Goal: Information Seeking & Learning: Learn about a topic

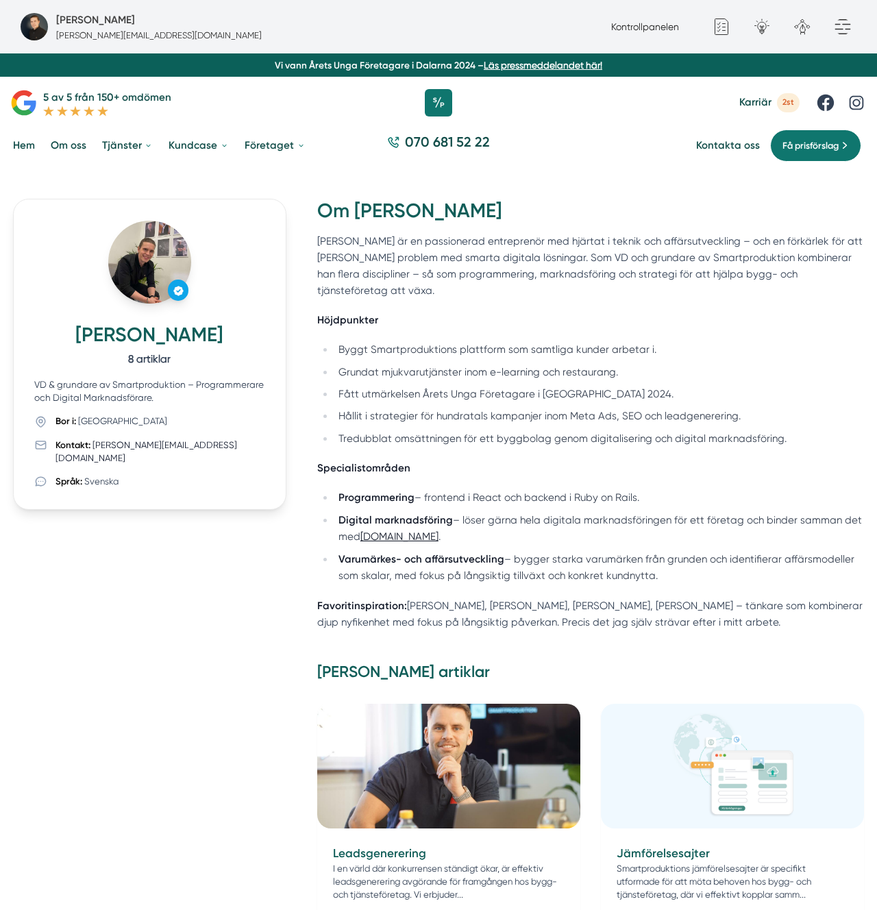
click at [416, 213] on h2 "Om [PERSON_NAME]" at bounding box center [590, 216] width 547 height 34
click at [382, 211] on h2 "Om [PERSON_NAME]" at bounding box center [590, 216] width 547 height 34
click at [387, 230] on h2 "Om [PERSON_NAME]" at bounding box center [590, 216] width 547 height 34
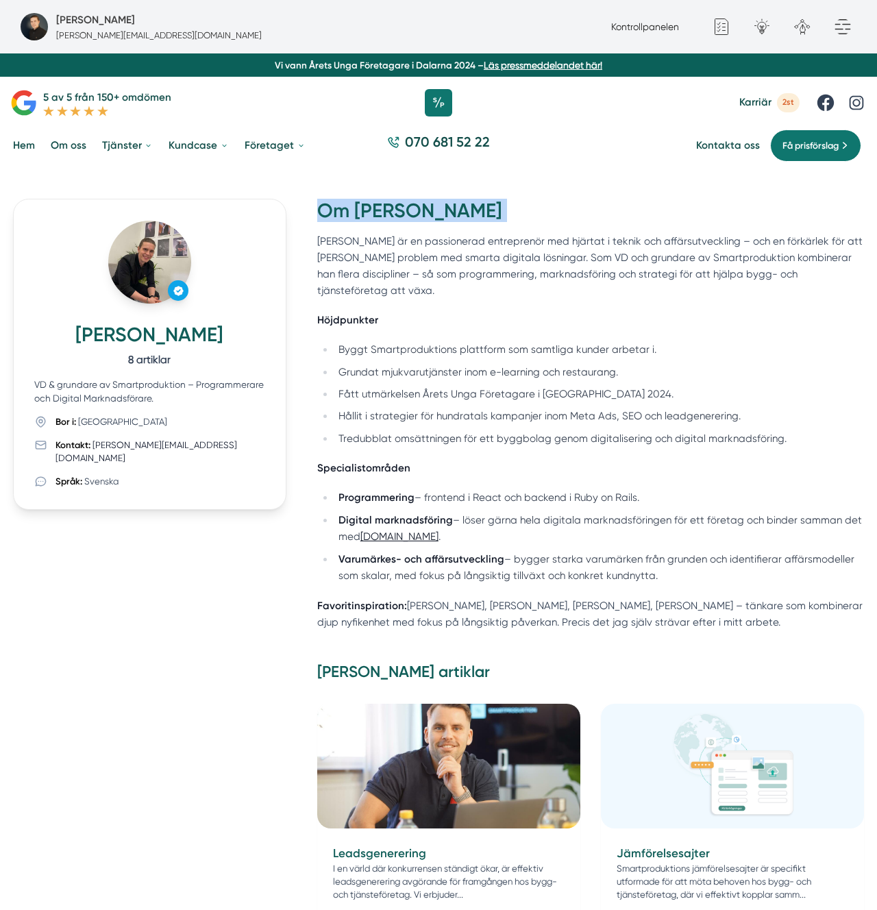
click at [387, 230] on h2 "Om [PERSON_NAME]" at bounding box center [590, 216] width 547 height 34
click at [387, 239] on p "[PERSON_NAME] är en passionerad entreprenör med hjärtat i teknik och affärsutve…" at bounding box center [590, 266] width 547 height 66
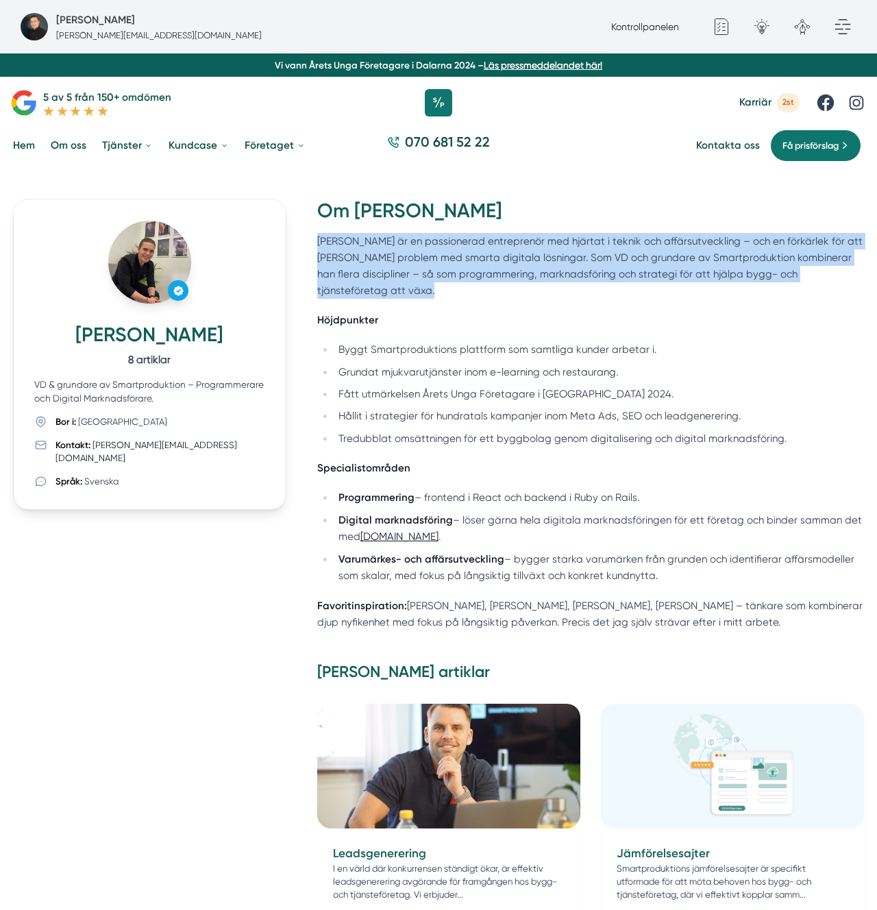
click at [387, 239] on p "[PERSON_NAME] är en passionerad entreprenör med hjärtat i teknik och affärsutve…" at bounding box center [590, 266] width 547 height 66
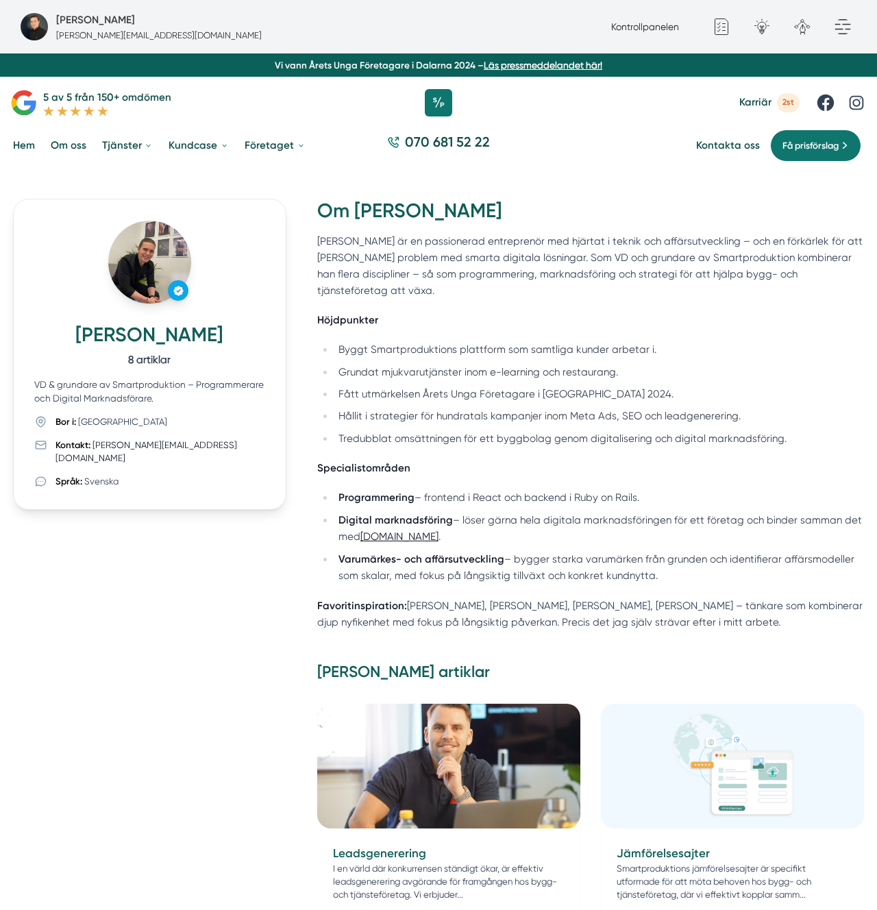
click at [349, 226] on h2 "Om [PERSON_NAME]" at bounding box center [590, 216] width 547 height 34
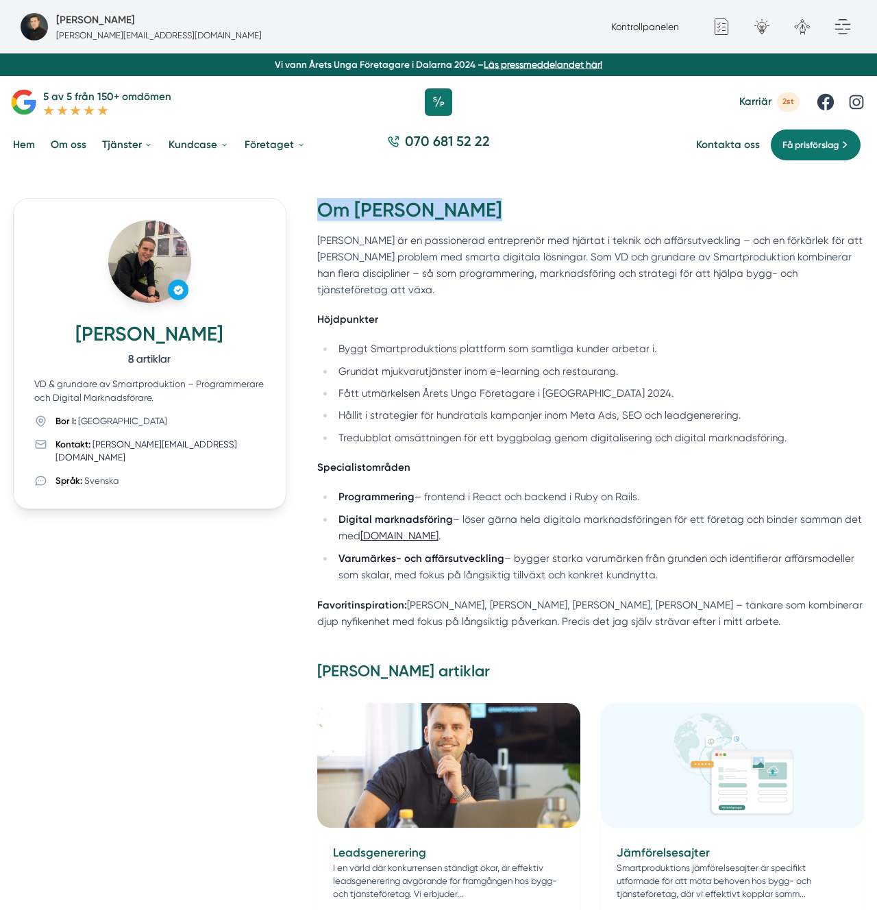
click at [582, 217] on h2 "Om [PERSON_NAME]" at bounding box center [590, 215] width 547 height 34
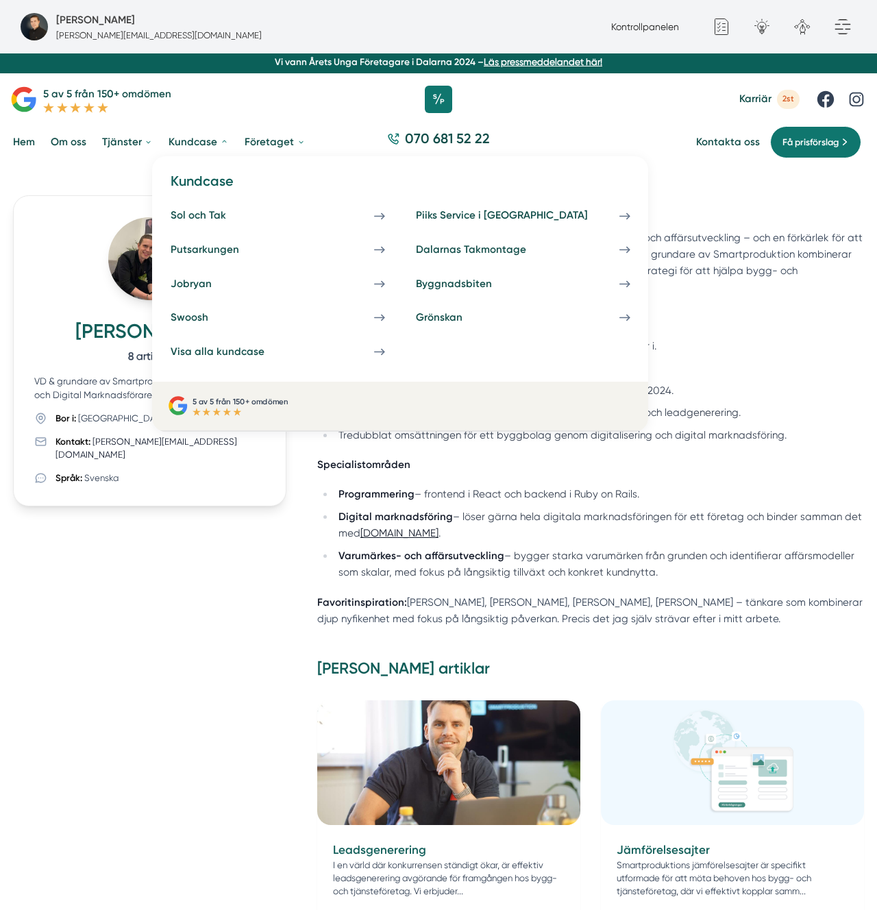
click at [241, 184] on h4 "Kundcase" at bounding box center [400, 186] width 475 height 29
click at [218, 181] on h4 "Kundcase" at bounding box center [400, 186] width 475 height 29
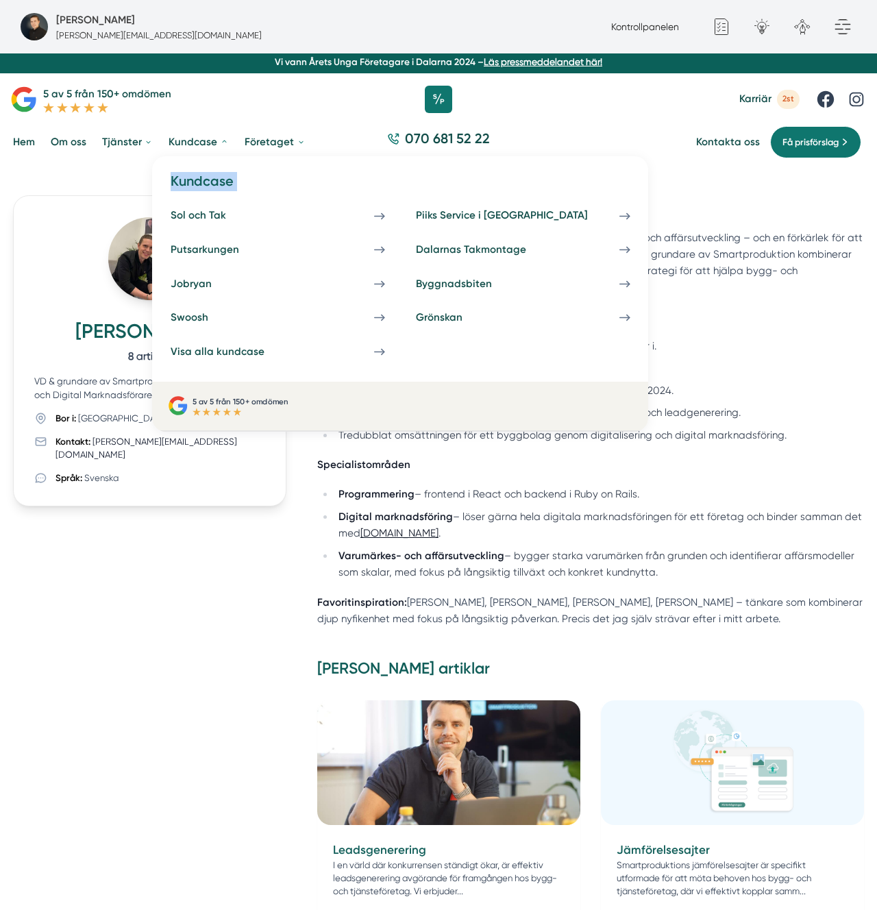
click at [218, 181] on h4 "Kundcase" at bounding box center [400, 186] width 475 height 29
click at [226, 179] on h4 "Kundcase" at bounding box center [400, 186] width 475 height 29
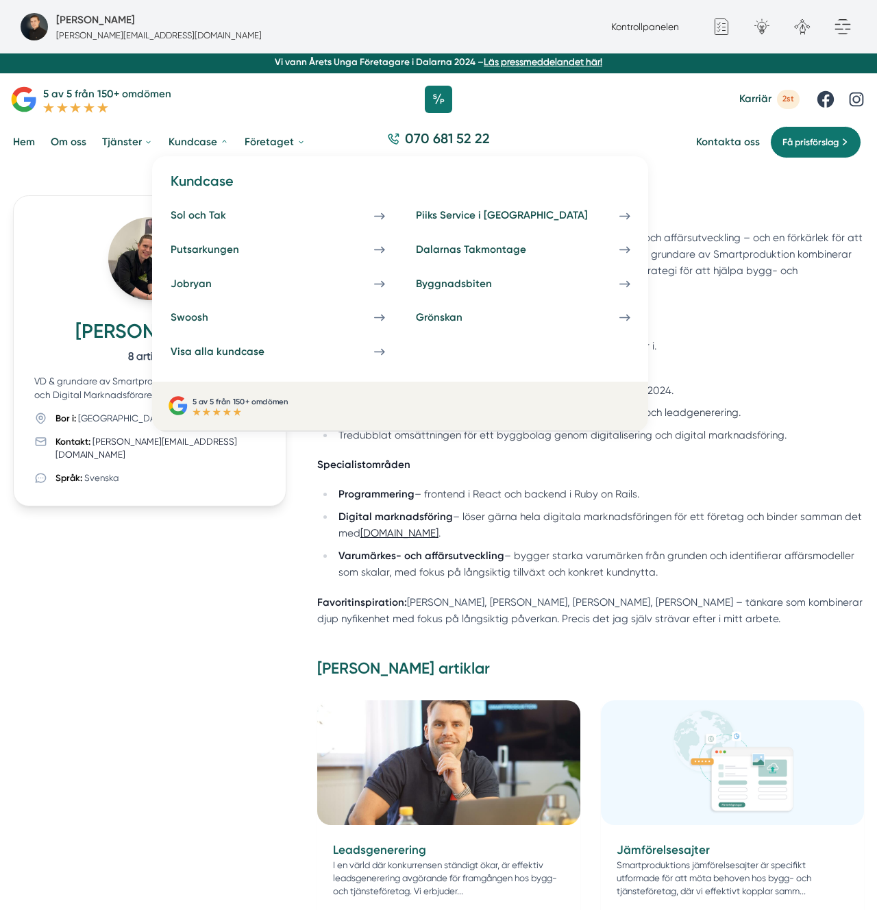
click at [226, 179] on h4 "Kundcase" at bounding box center [400, 186] width 475 height 29
